Goal: Contribute content: Add original content to the website for others to see

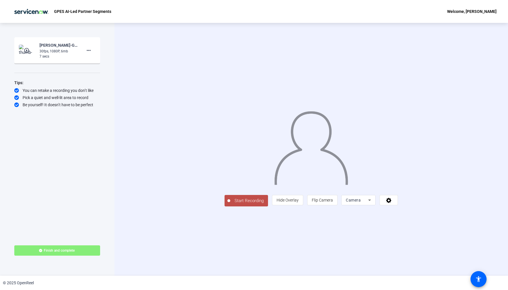
click at [224, 206] on button "Start Recording" at bounding box center [245, 200] width 43 height 11
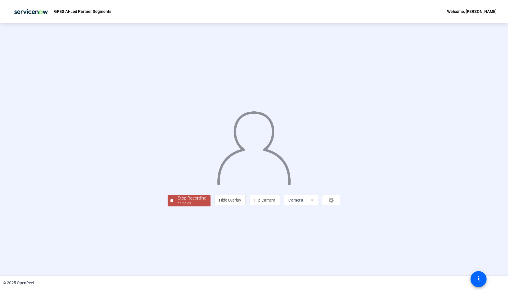
click at [178, 201] on div "Stop Recording" at bounding box center [192, 198] width 29 height 7
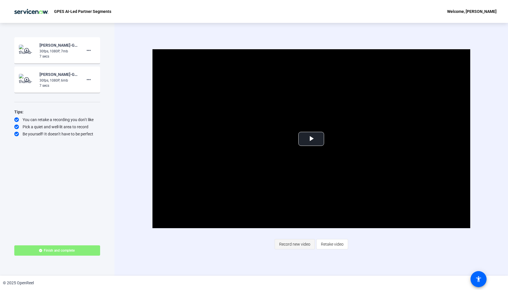
click at [292, 244] on span "Record new video" at bounding box center [294, 243] width 31 height 11
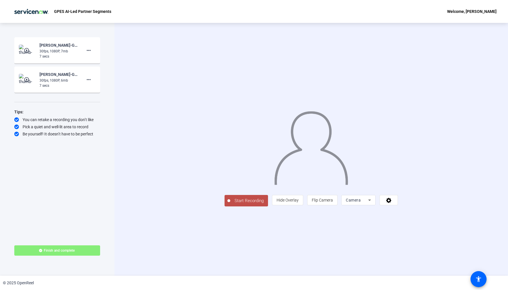
click at [230, 204] on span "Start Recording" at bounding box center [249, 200] width 38 height 7
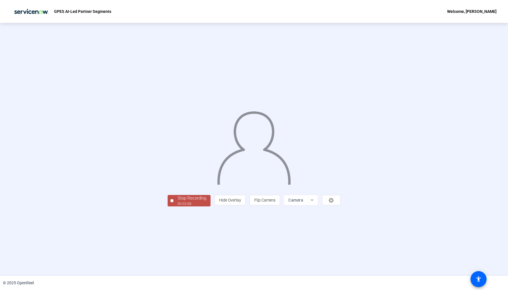
click at [178, 201] on div "Stop Recording" at bounding box center [192, 198] width 29 height 7
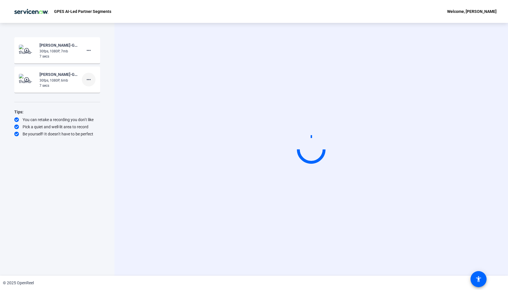
click at [87, 79] on mat-icon "more_horiz" at bounding box center [88, 79] width 7 height 7
click at [92, 89] on span "Delete clip" at bounding box center [97, 91] width 23 height 7
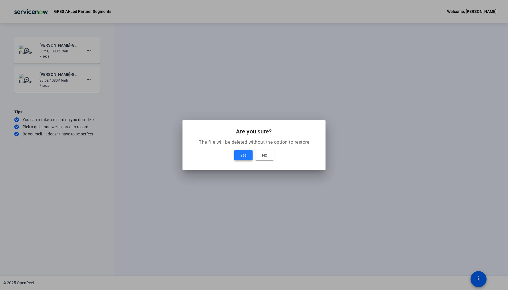
click at [242, 151] on span at bounding box center [243, 155] width 18 height 14
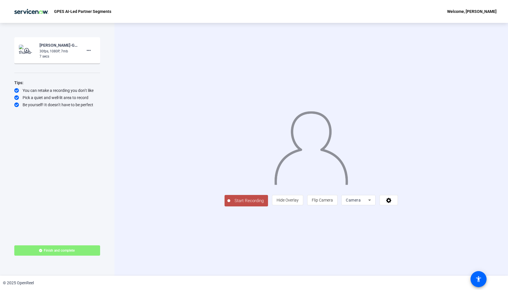
click at [230, 204] on span "Start Recording" at bounding box center [249, 200] width 38 height 7
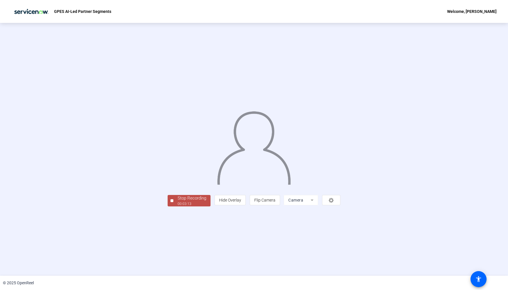
click at [178, 201] on div "Stop Recording" at bounding box center [192, 198] width 29 height 7
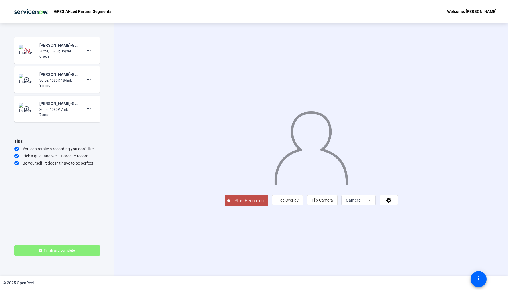
click at [230, 204] on span "Start Recording" at bounding box center [249, 200] width 38 height 7
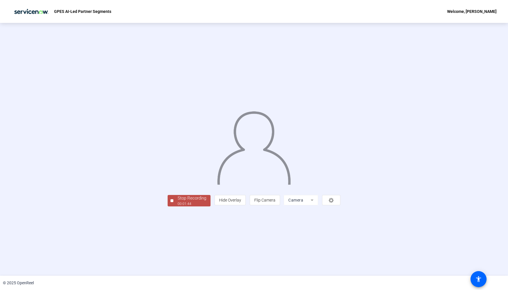
click at [178, 206] on div "00:01:44" at bounding box center [192, 203] width 29 height 5
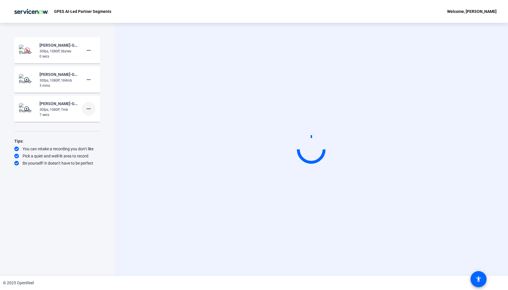
click at [88, 110] on mat-icon "more_horiz" at bounding box center [88, 108] width 7 height 7
click at [91, 119] on span "Delete clip" at bounding box center [97, 120] width 23 height 7
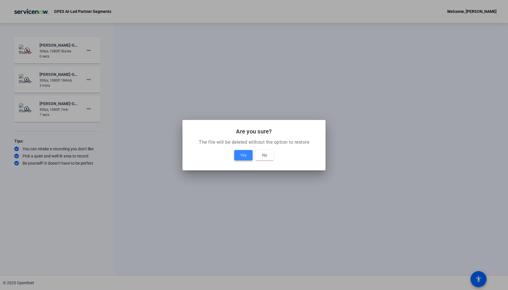
click at [242, 155] on span "Yes" at bounding box center [243, 155] width 6 height 7
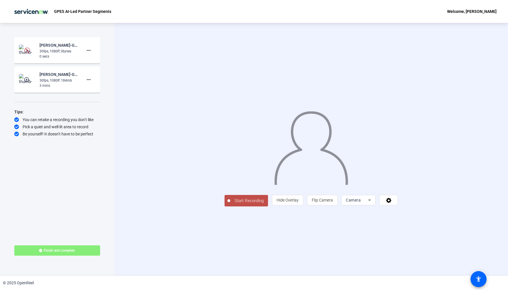
click at [230, 204] on span "Start Recording" at bounding box center [249, 200] width 38 height 7
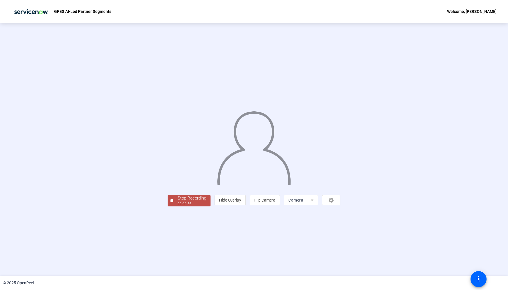
click at [178, 201] on div "Stop Recording" at bounding box center [192, 198] width 29 height 7
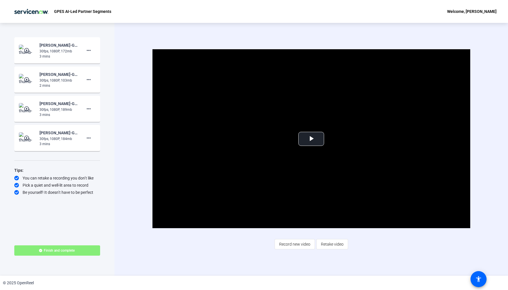
click at [55, 79] on div "30fps, 1080P, 103mb" at bounding box center [58, 80] width 38 height 5
click at [52, 73] on div "[PERSON_NAME]-GPES AI-Led Partner Segments-GPES AI-Led Partner Segments-1755605…" at bounding box center [58, 74] width 38 height 7
click at [27, 82] on mat-icon "play_circle_outline" at bounding box center [27, 80] width 7 height 6
click at [311, 139] on span "Video Player" at bounding box center [311, 139] width 0 height 0
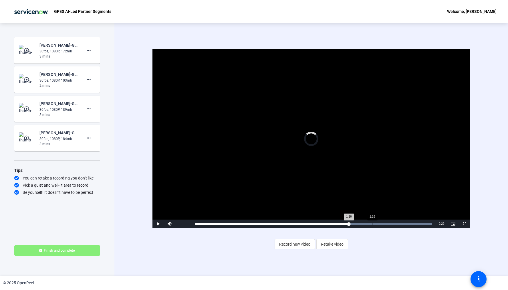
drag, startPoint x: 198, startPoint y: 222, endPoint x: 372, endPoint y: 222, distance: 173.9
click at [372, 222] on div "Loaded : 100.00% 1:18 1:16" at bounding box center [313, 223] width 242 height 9
drag, startPoint x: 372, startPoint y: 222, endPoint x: 409, endPoint y: 222, distance: 36.6
click at [409, 222] on div "Loaded : 100.00% 1:34 1:32" at bounding box center [313, 223] width 242 height 9
drag, startPoint x: 409, startPoint y: 222, endPoint x: 432, endPoint y: 222, distance: 23.2
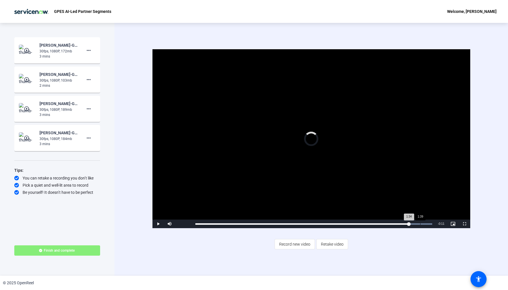
click at [409, 223] on div "1:34" at bounding box center [302, 223] width 214 height 1
click at [88, 79] on mat-icon "more_horiz" at bounding box center [88, 79] width 7 height 7
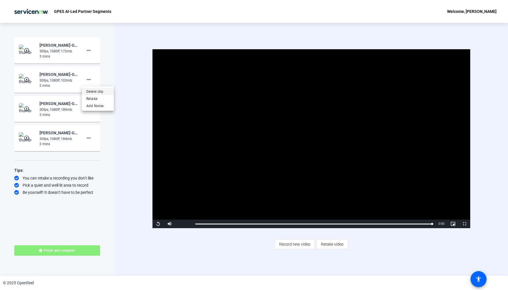
click at [91, 90] on span "Delete clip" at bounding box center [97, 91] width 23 height 7
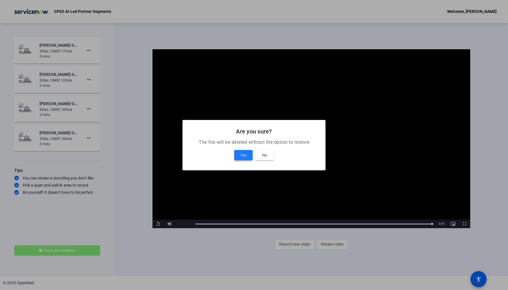
click at [238, 154] on span at bounding box center [243, 155] width 18 height 14
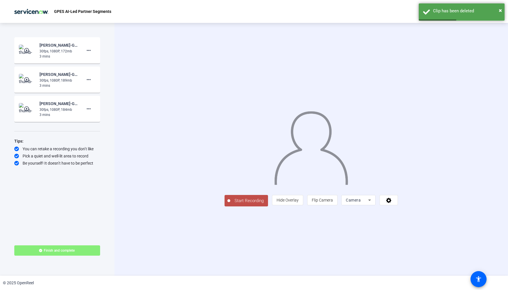
click at [26, 109] on mat-icon "play_circle_outline" at bounding box center [27, 109] width 7 height 6
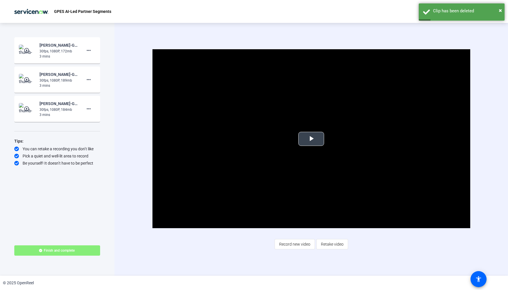
click at [311, 139] on span "Video Player" at bounding box center [311, 139] width 0 height 0
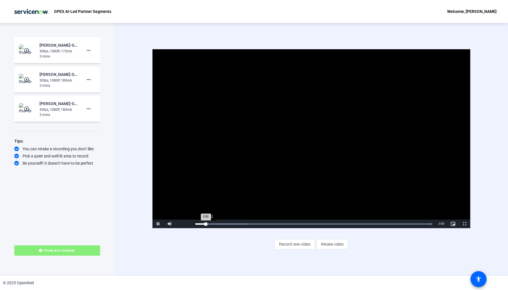
click at [210, 222] on div "Loaded : 100.00% 0:11 0:08" at bounding box center [313, 223] width 242 height 9
click at [222, 223] on div "Loaded : 100.00% 0:21 0:12" at bounding box center [313, 223] width 237 height 1
click at [246, 224] on div "Loaded : 100.00% 0:40 0:22" at bounding box center [313, 223] width 242 height 9
click at [268, 224] on div "Loaded : 100.00% 0:57 0:42" at bounding box center [313, 223] width 237 height 1
click at [290, 222] on div "Loaded : 100.00% 1:15 0:58" at bounding box center [313, 223] width 242 height 9
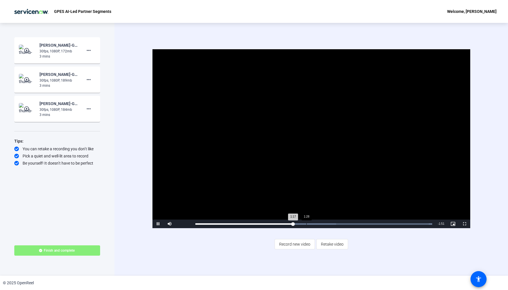
click at [306, 222] on div "Loaded : 100.00% 1:28 1:17" at bounding box center [313, 223] width 242 height 9
click at [61, 245] on span at bounding box center [57, 250] width 86 height 14
